Goal: Transaction & Acquisition: Purchase product/service

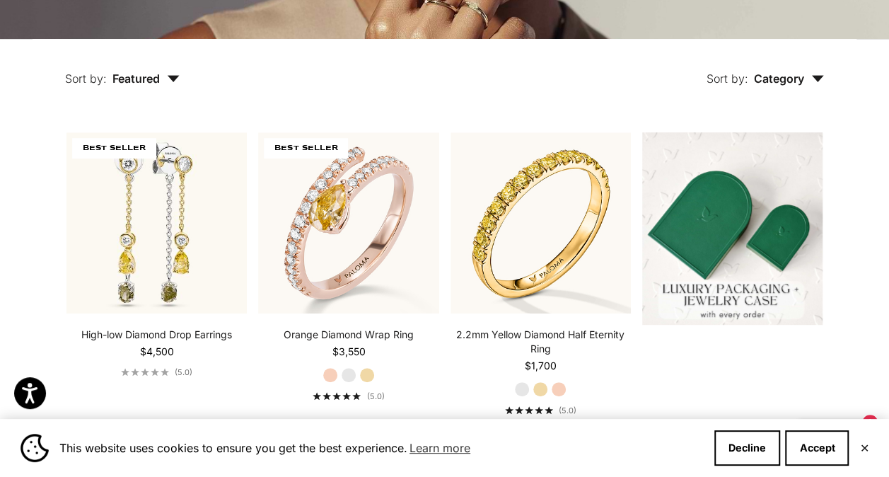
scroll to position [283, 0]
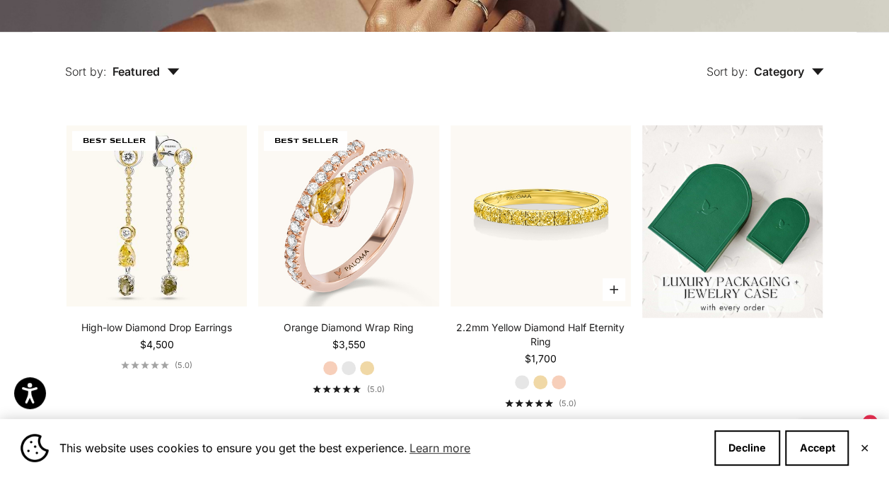
click at [498, 220] on img at bounding box center [541, 215] width 180 height 180
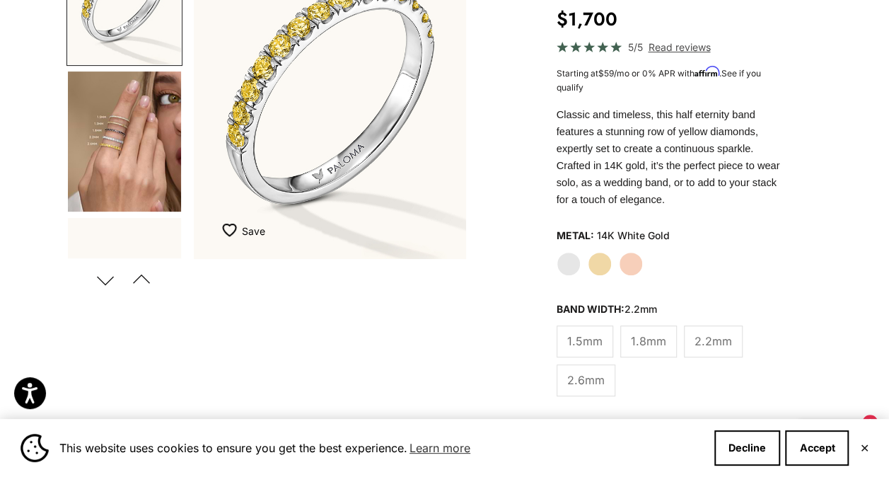
scroll to position [229, 0]
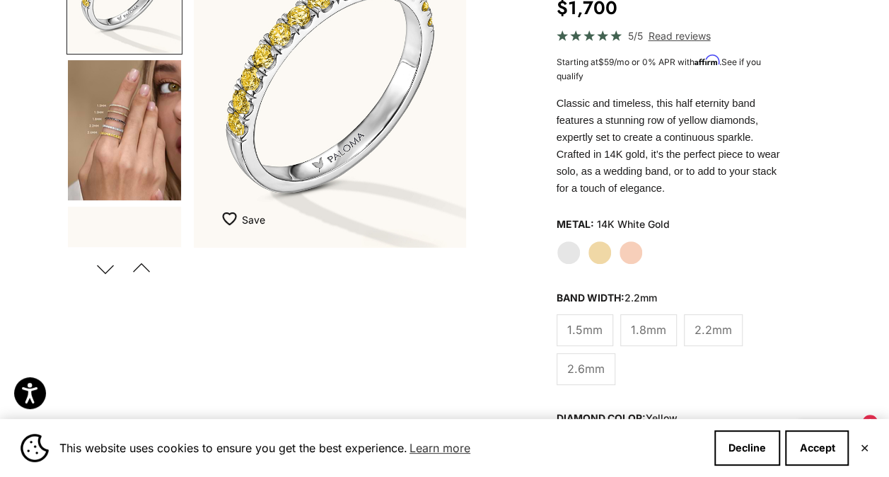
click at [596, 359] on span "2.6mm" at bounding box center [585, 368] width 37 height 18
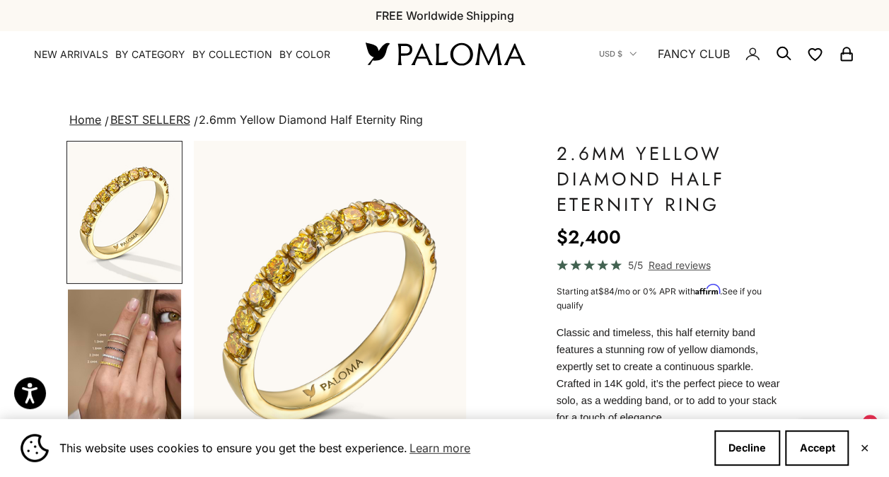
click at [99, 347] on img "Go to item 4" at bounding box center [124, 359] width 113 height 140
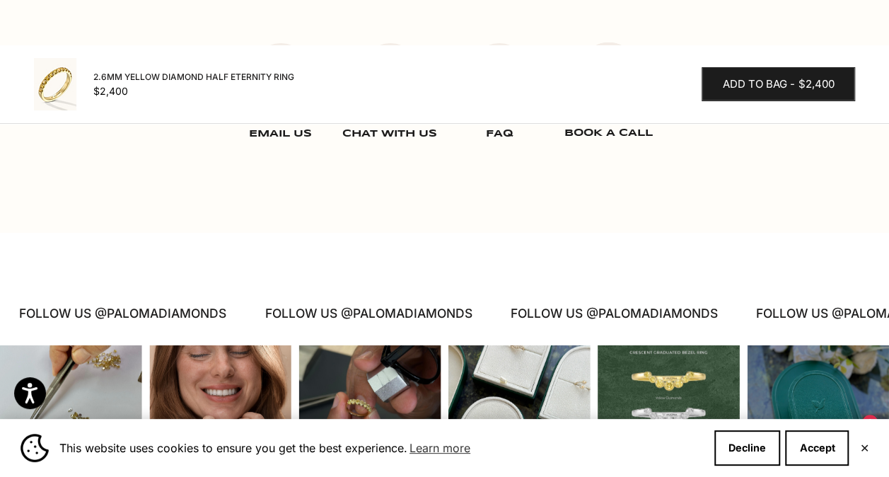
scroll to position [2862, 0]
